Goal: Navigation & Orientation: Understand site structure

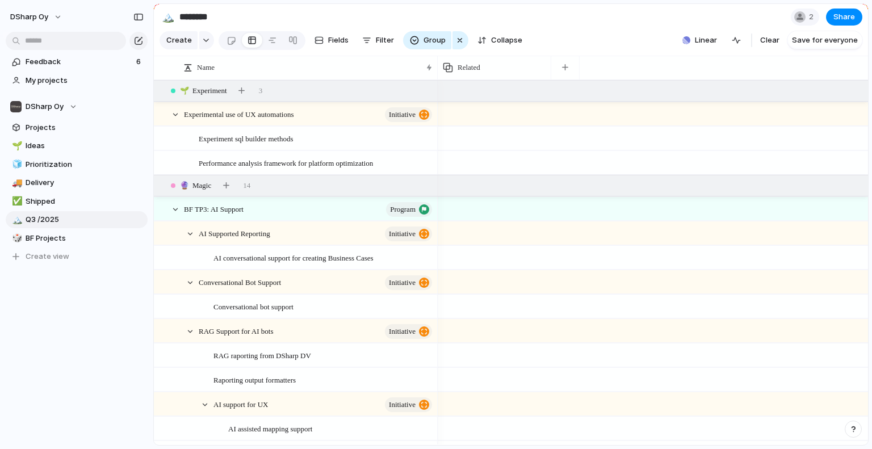
drag, startPoint x: 797, startPoint y: 1, endPoint x: 637, endPoint y: 31, distance: 163.1
click at [637, 30] on section "🏔️ ******** 2 Share" at bounding box center [511, 17] width 715 height 26
click at [43, 220] on span "Q3 /2025" at bounding box center [85, 219] width 118 height 11
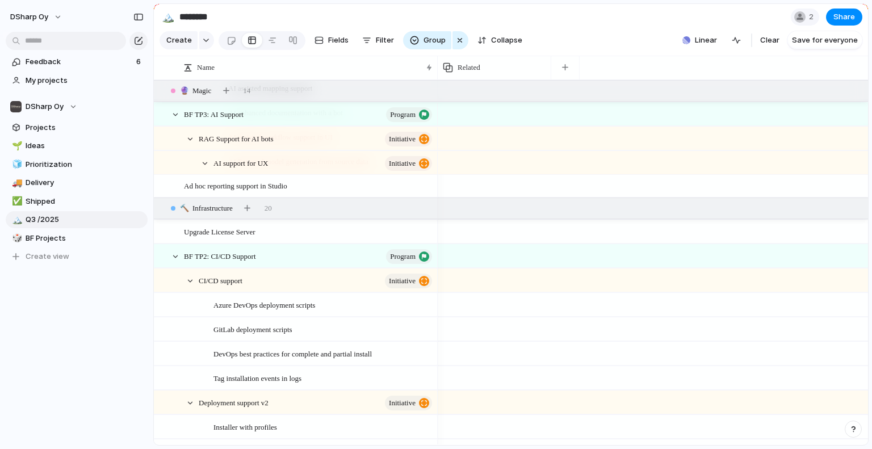
scroll to position [170, 0]
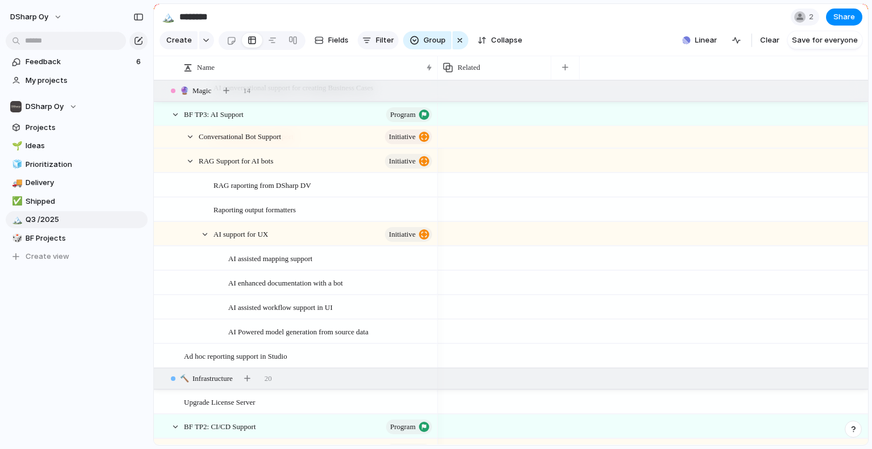
click at [391, 46] on span "Filter" at bounding box center [385, 40] width 18 height 11
click at [52, 80] on span "My projects" at bounding box center [85, 80] width 118 height 11
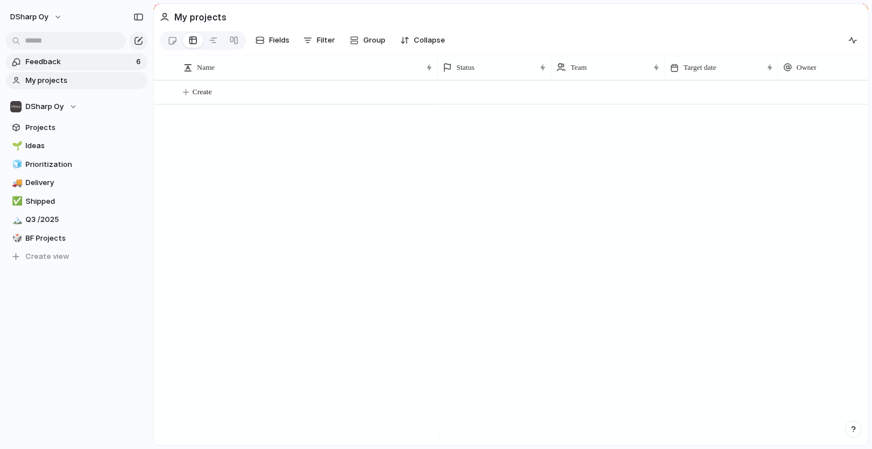
click at [45, 63] on span "Feedback" at bounding box center [79, 61] width 107 height 11
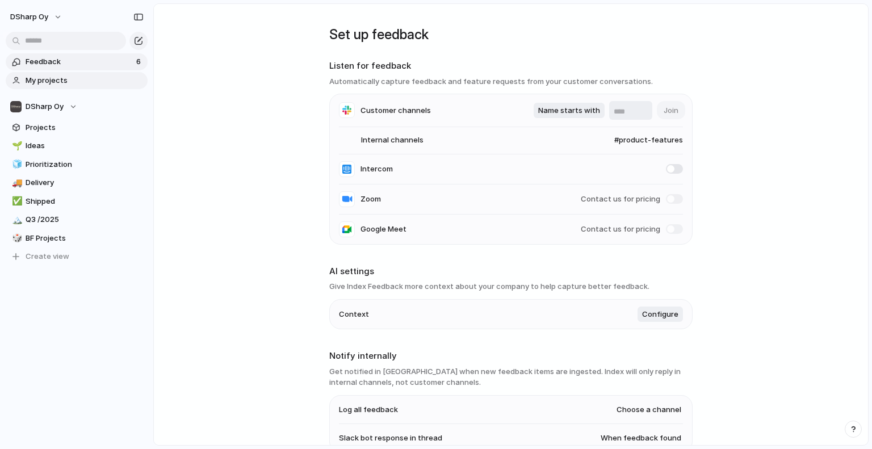
click at [50, 89] on div "Feedback 6 My projects DSharp Oy Projects 🌱 Ideas 🧊 Prioritization 🚚 Delivery ✅…" at bounding box center [76, 178] width 153 height 357
click at [39, 130] on span "Projects" at bounding box center [85, 127] width 118 height 11
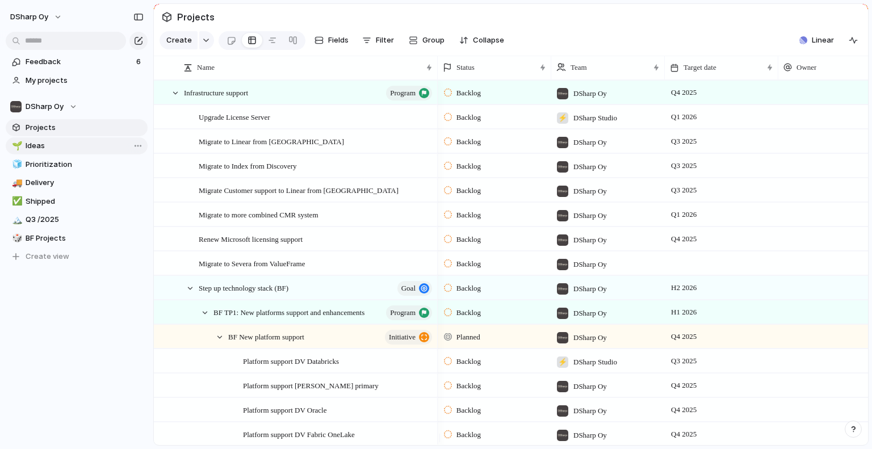
click at [16, 145] on div "🌱" at bounding box center [16, 146] width 8 height 13
click at [39, 144] on span "Ideas" at bounding box center [85, 145] width 118 height 11
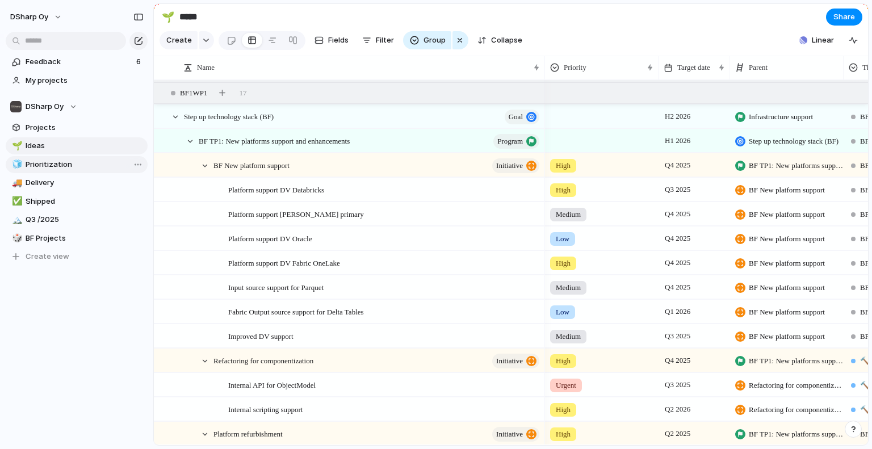
click at [49, 164] on span "Prioritization" at bounding box center [85, 164] width 118 height 11
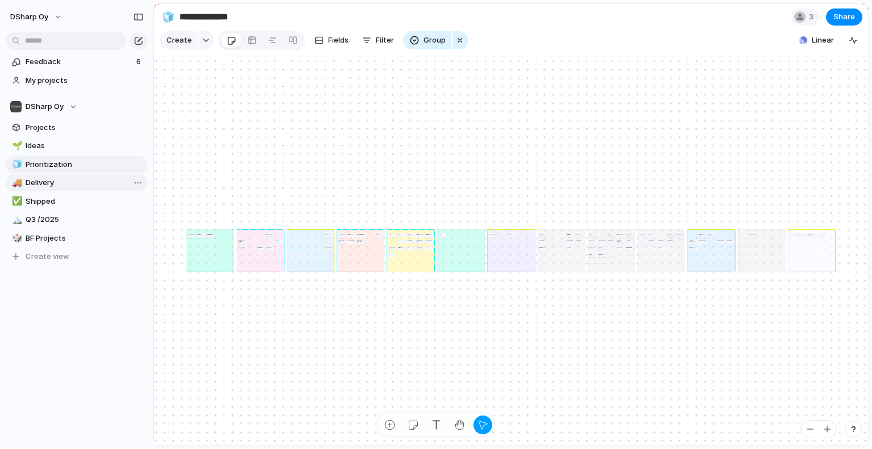
click at [49, 186] on span "Delivery" at bounding box center [85, 182] width 118 height 11
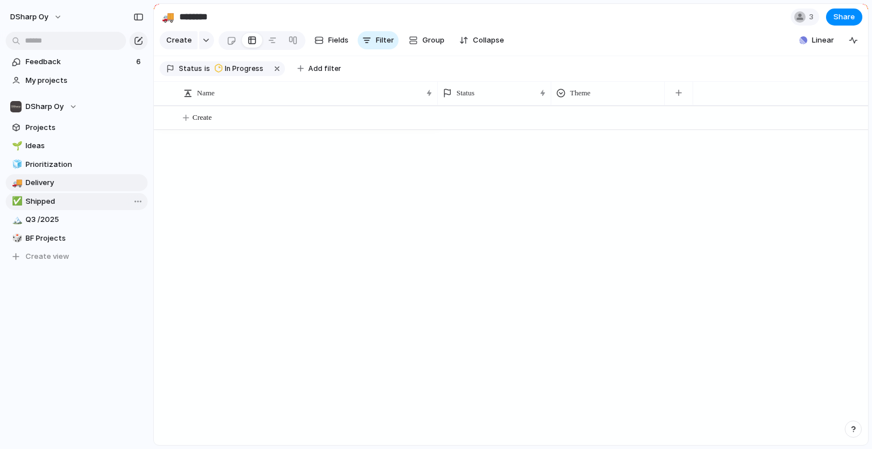
click at [42, 203] on span "Shipped" at bounding box center [85, 201] width 118 height 11
type input "*******"
click at [42, 128] on span "Projects" at bounding box center [85, 127] width 118 height 11
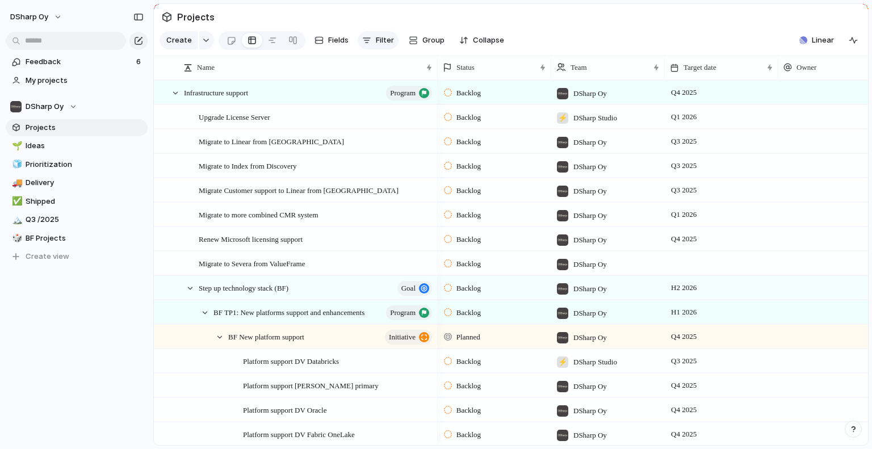
click at [389, 44] on span "Filter" at bounding box center [385, 40] width 18 height 11
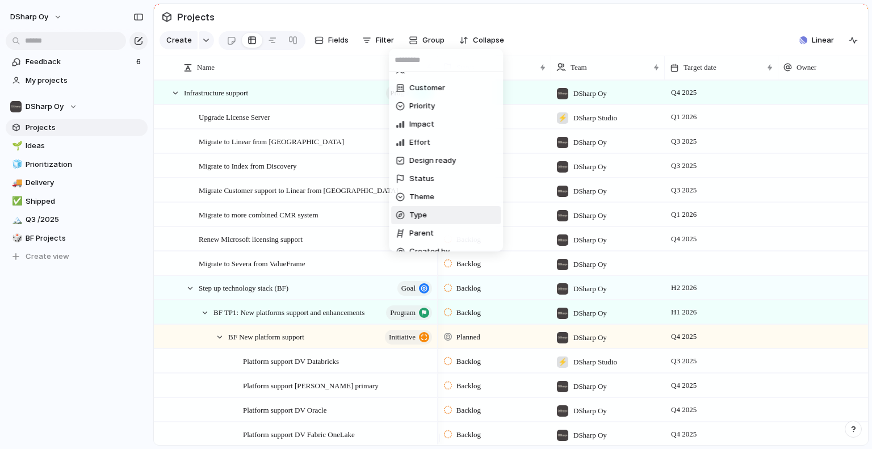
scroll to position [78, 0]
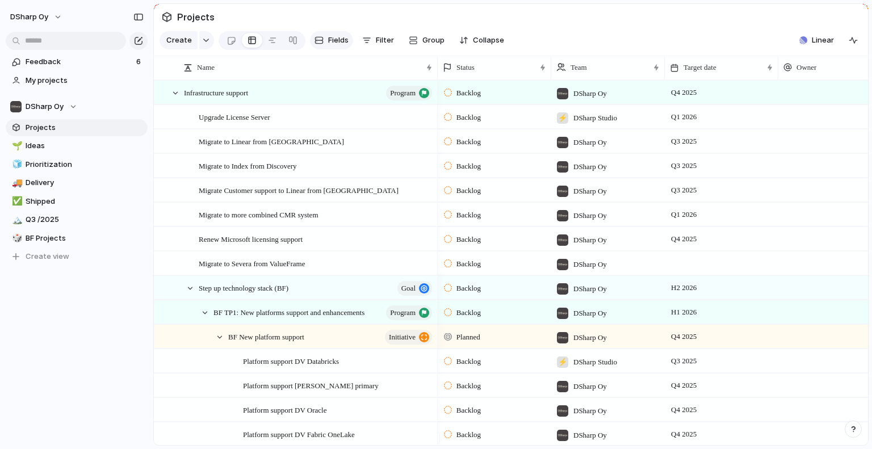
click at [334, 46] on span "Fields" at bounding box center [338, 40] width 20 height 11
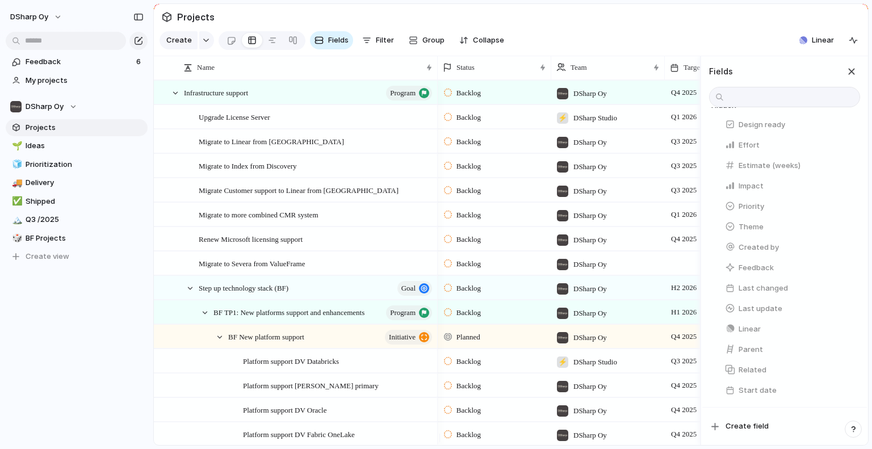
click at [311, 30] on section "Projects" at bounding box center [511, 17] width 715 height 26
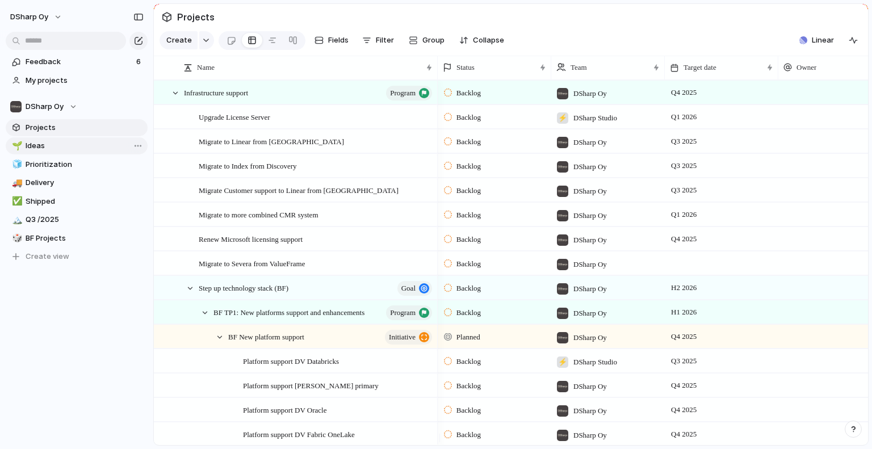
click at [40, 144] on span "Ideas" at bounding box center [85, 145] width 118 height 11
